Goal: Transaction & Acquisition: Purchase product/service

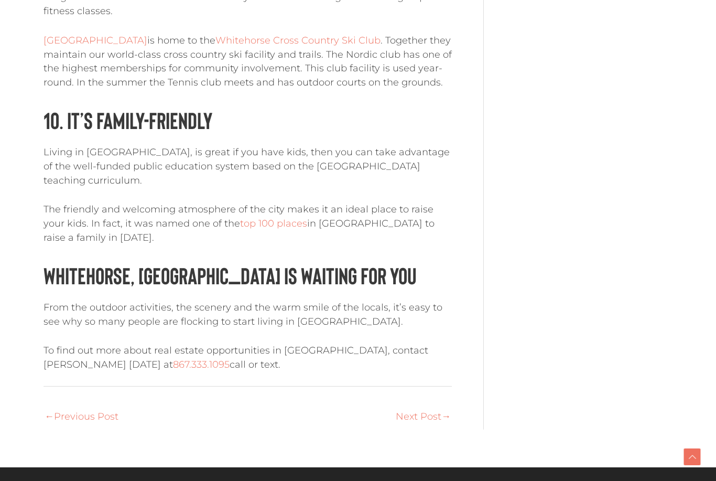
scroll to position [3074, 0]
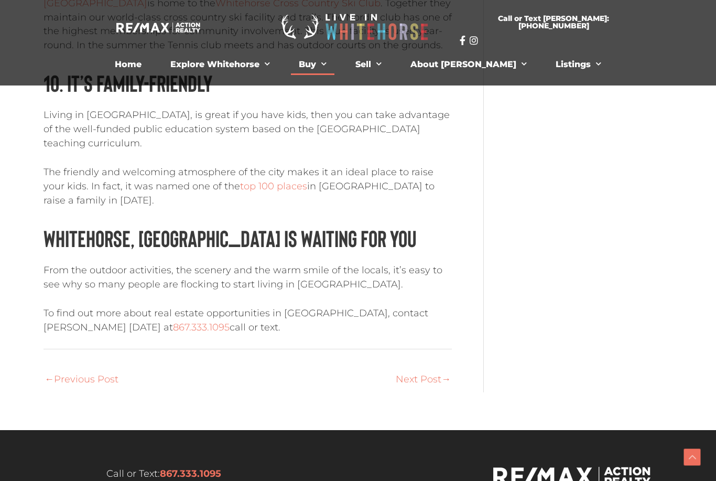
click at [335, 61] on link "Buy" at bounding box center [313, 64] width 44 height 21
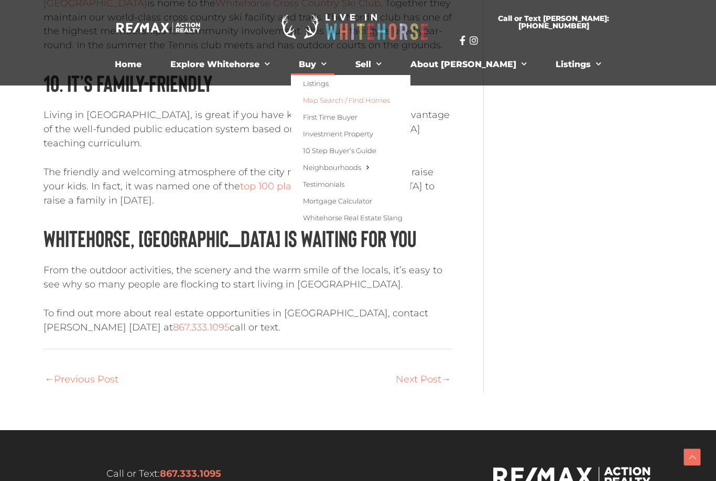
click at [392, 101] on link "Map Search / Find Homes" at bounding box center [351, 100] width 120 height 17
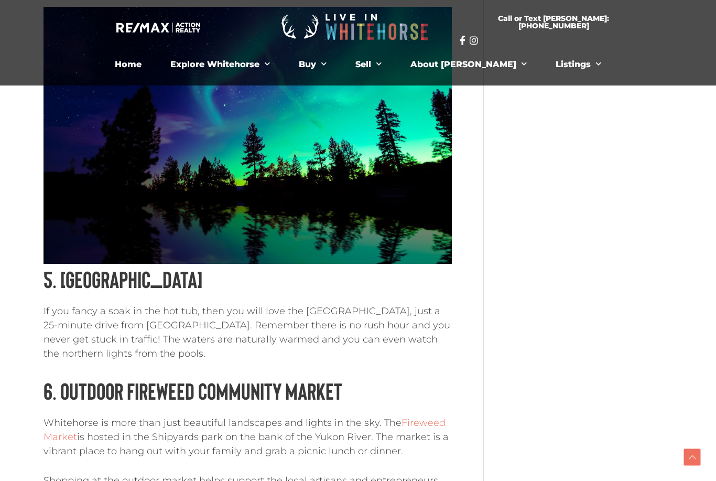
scroll to position [1721, 0]
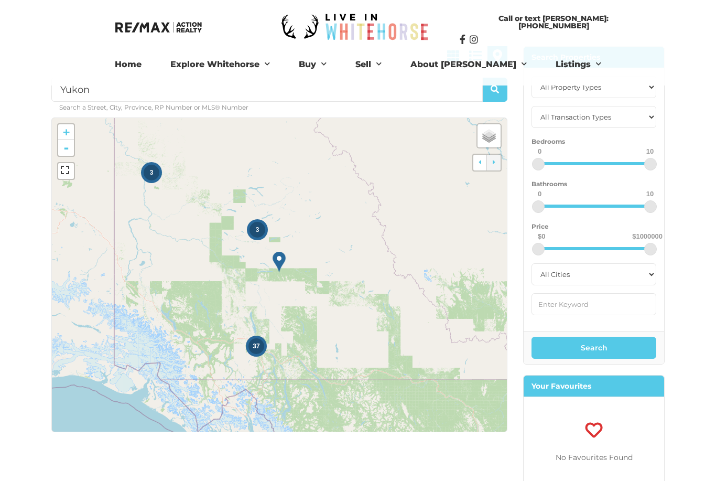
scroll to position [73, 0]
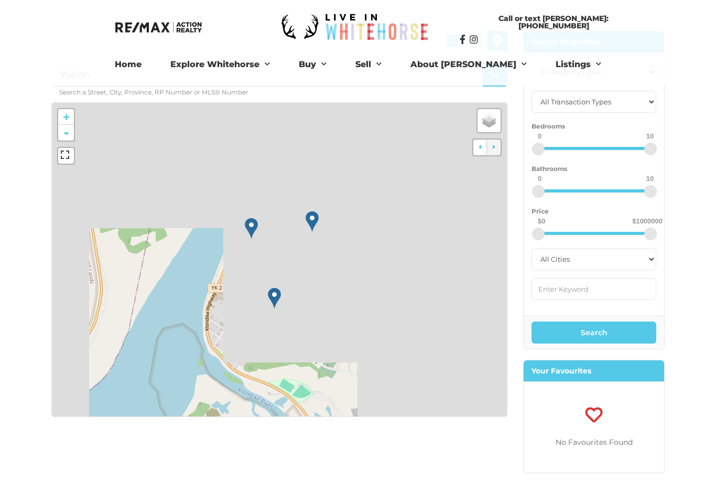
scroll to position [107, 0]
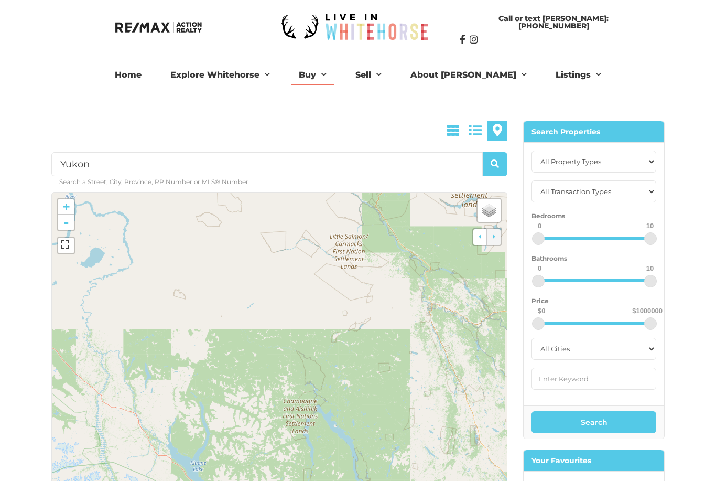
click at [335, 71] on link "Buy" at bounding box center [313, 75] width 44 height 21
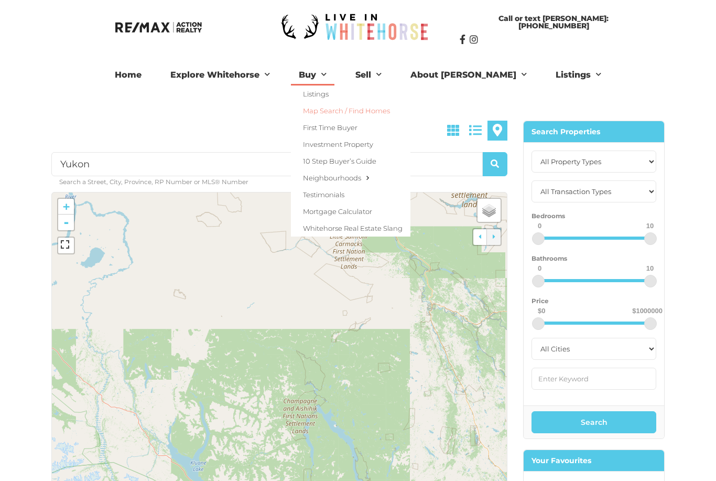
click at [381, 109] on link "Map Search / Find Homes" at bounding box center [351, 110] width 120 height 17
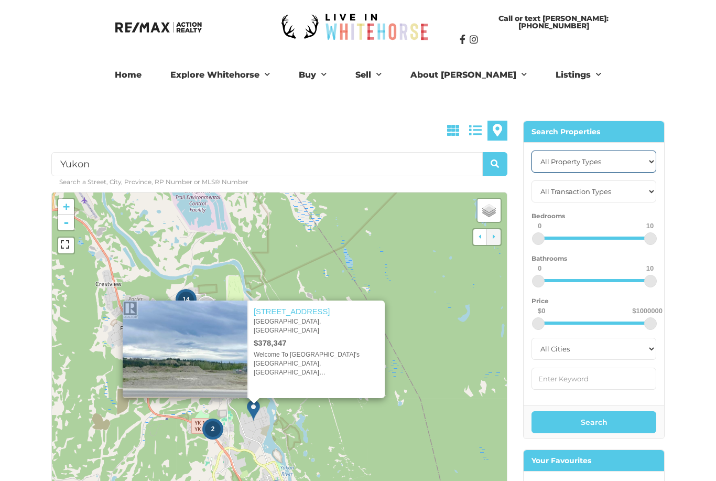
click at [653, 161] on select "All Property Types Business Industrial Office Other Single Family Vacant Land" at bounding box center [594, 162] width 125 height 22
select select "Vacant Land"
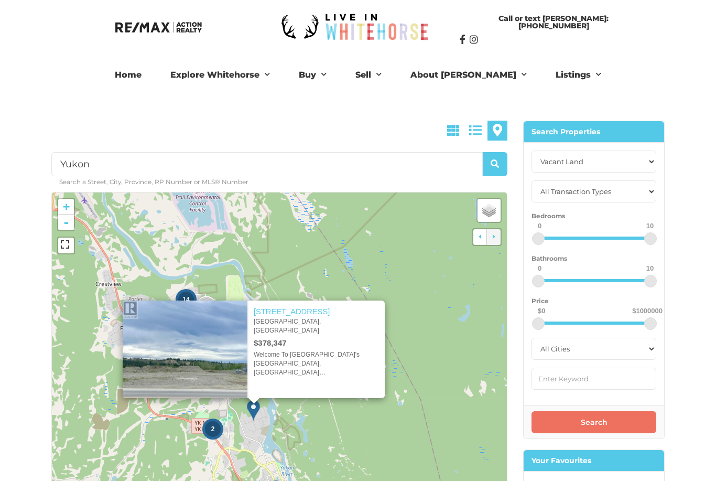
click at [596, 422] on button "Search" at bounding box center [594, 422] width 125 height 22
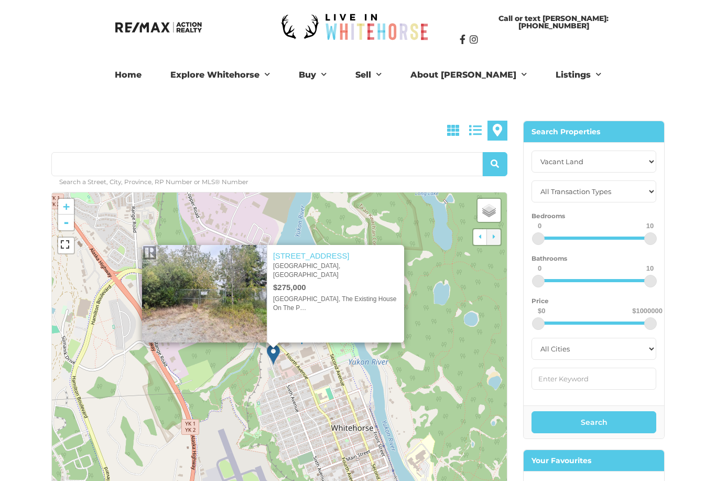
click at [293, 260] on link "[STREET_ADDRESS]" at bounding box center [311, 256] width 76 height 8
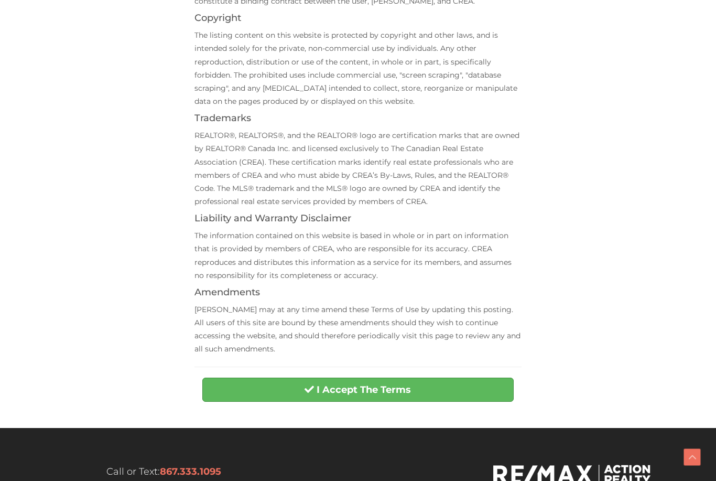
scroll to position [373, 0]
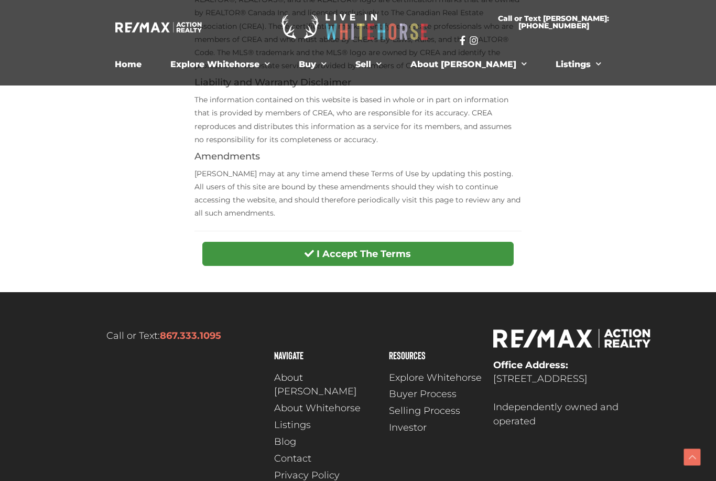
click at [366, 248] on strong "I Accept The Terms" at bounding box center [364, 254] width 94 height 12
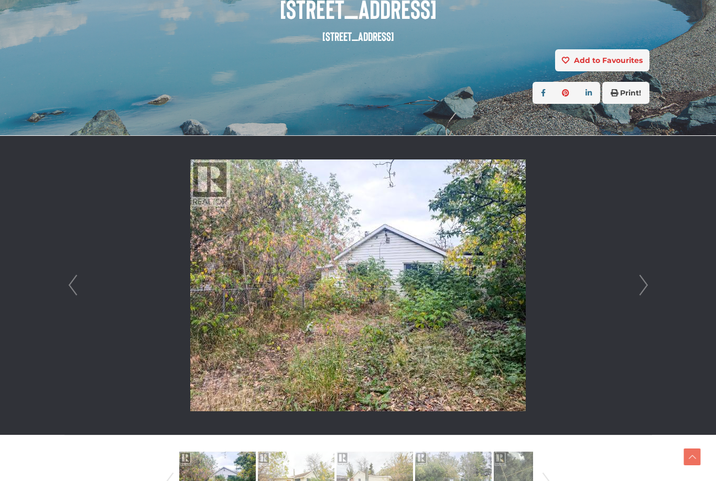
scroll to position [166, 0]
click at [644, 280] on link "Next" at bounding box center [644, 285] width 16 height 299
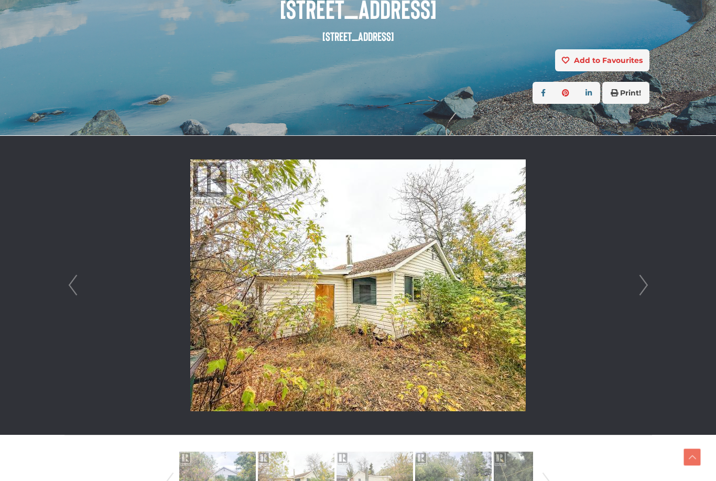
click at [651, 278] on link "Next" at bounding box center [644, 285] width 16 height 299
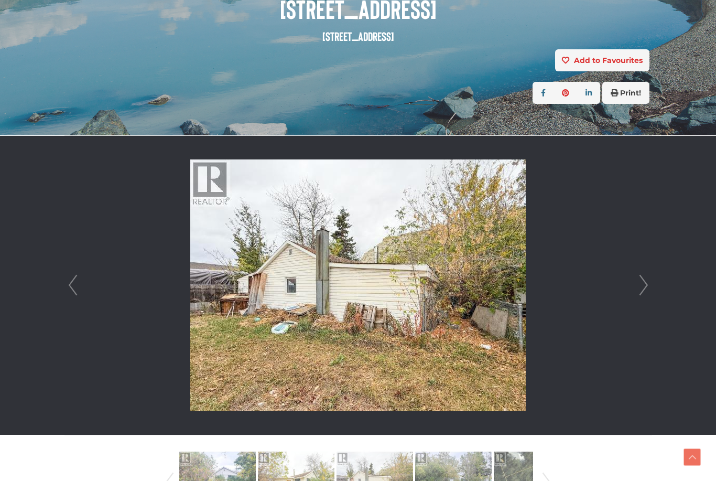
click at [651, 280] on link "Next" at bounding box center [644, 285] width 16 height 299
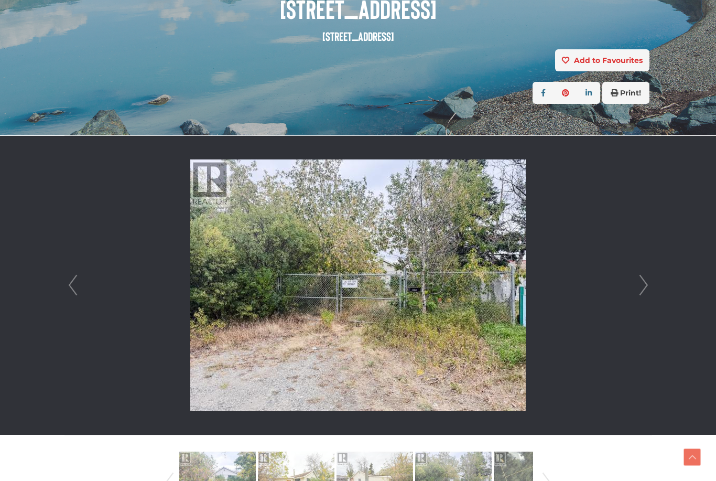
click at [638, 284] on link "Next" at bounding box center [644, 285] width 16 height 299
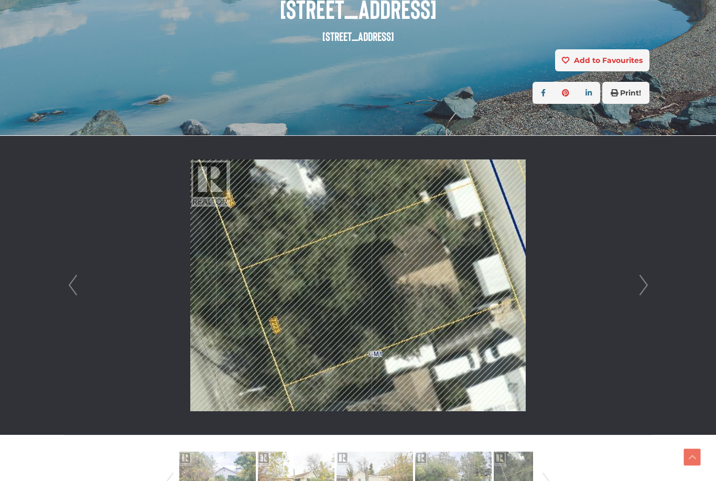
click at [642, 282] on link "Next" at bounding box center [644, 285] width 16 height 299
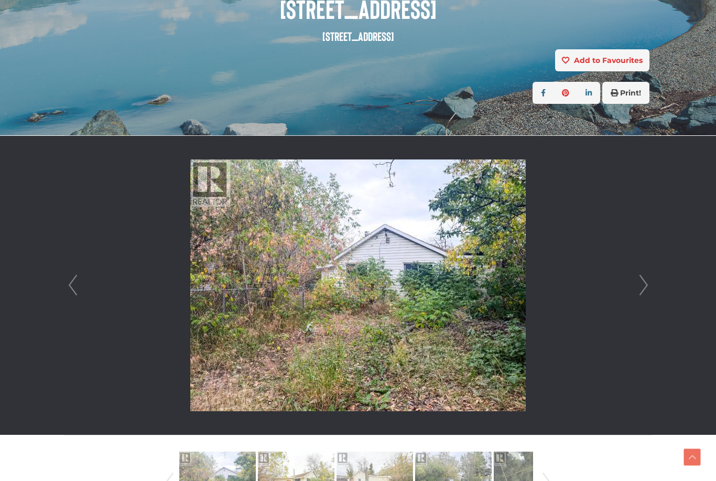
click at [645, 280] on link "Next" at bounding box center [644, 285] width 16 height 299
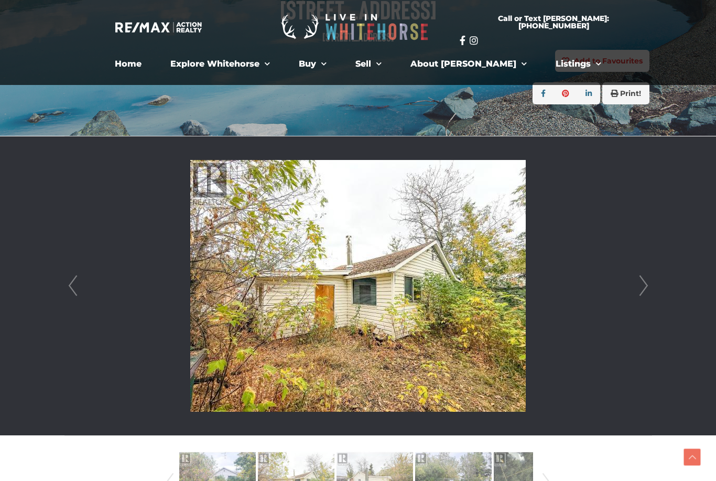
scroll to position [162, 0]
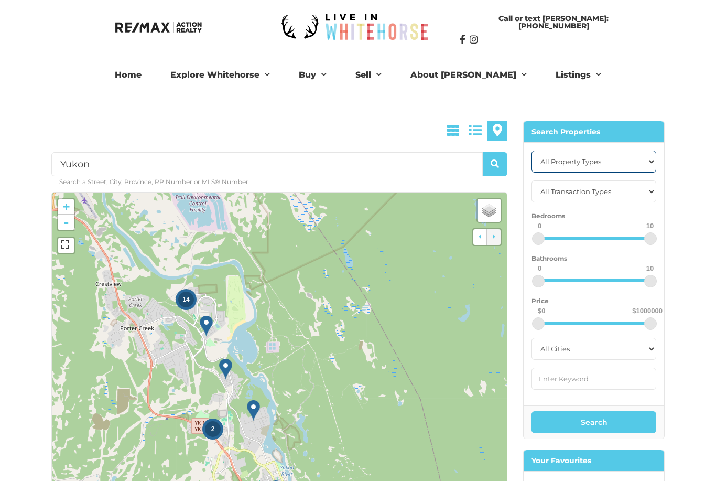
click at [607, 157] on select "All Property Types Business Industrial Office Other Single Family Vacant Land" at bounding box center [594, 162] width 125 height 22
select select "Vacant Land"
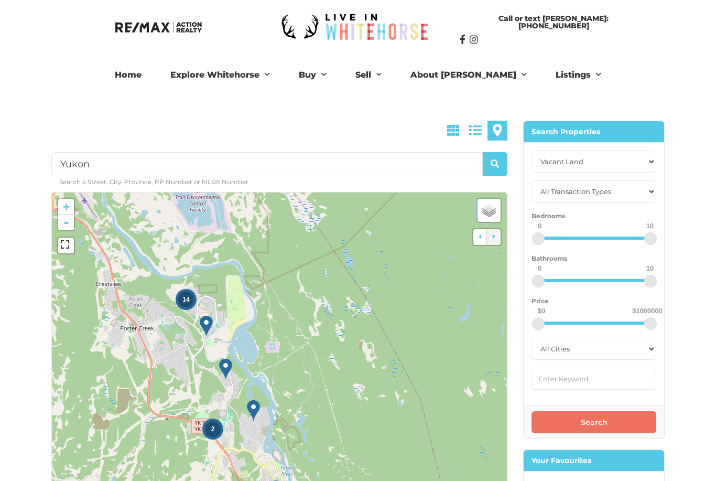
click at [599, 426] on button "Search" at bounding box center [594, 422] width 125 height 22
